Goal: Find specific page/section: Find specific page/section

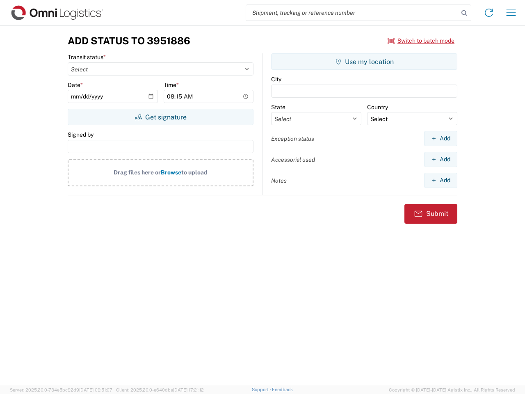
click at [352, 13] on input "search" at bounding box center [352, 13] width 212 height 16
click at [464, 13] on icon at bounding box center [464, 12] width 11 height 11
click at [489, 13] on icon at bounding box center [488, 12] width 13 height 13
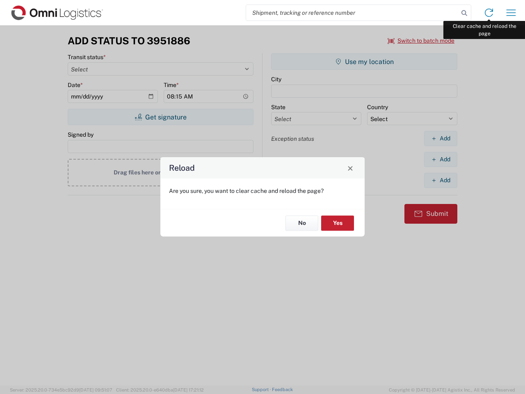
click at [511, 13] on div "Reload Are you sure, you want to clear cache and reload the page? No Yes" at bounding box center [262, 197] width 525 height 394
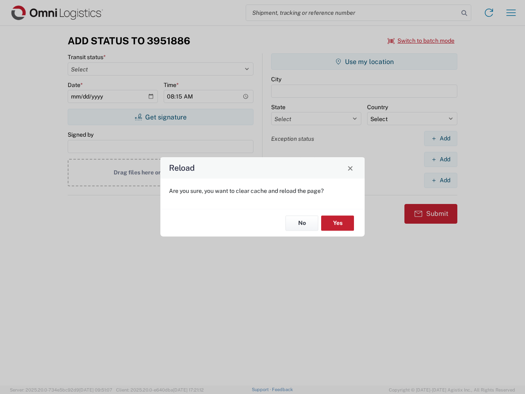
click at [421, 41] on div "Reload Are you sure, you want to clear cache and reload the page? No Yes" at bounding box center [262, 197] width 525 height 394
click at [160, 117] on div "Reload Are you sure, you want to clear cache and reload the page? No Yes" at bounding box center [262, 197] width 525 height 394
click at [364, 62] on div "Reload Are you sure, you want to clear cache and reload the page? No Yes" at bounding box center [262, 197] width 525 height 394
click at [440, 138] on div "Reload Are you sure, you want to clear cache and reload the page? No Yes" at bounding box center [262, 197] width 525 height 394
click at [440, 159] on div "Reload Are you sure, you want to clear cache and reload the page? No Yes" at bounding box center [262, 197] width 525 height 394
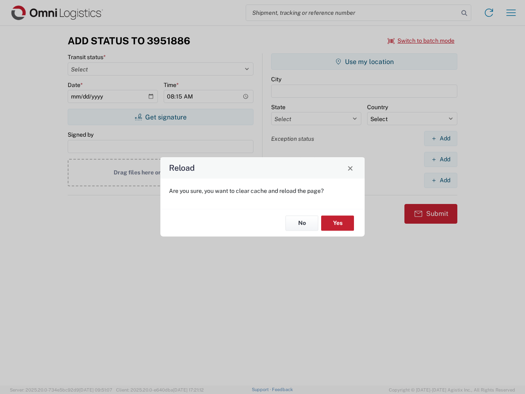
click at [440, 180] on div "Reload Are you sure, you want to clear cache and reload the page? No Yes" at bounding box center [262, 197] width 525 height 394
